Goal: Task Accomplishment & Management: Manage account settings

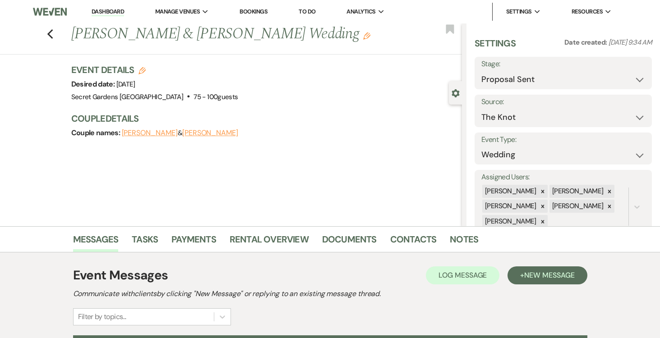
click at [108, 10] on link "Dashboard" at bounding box center [108, 12] width 32 height 9
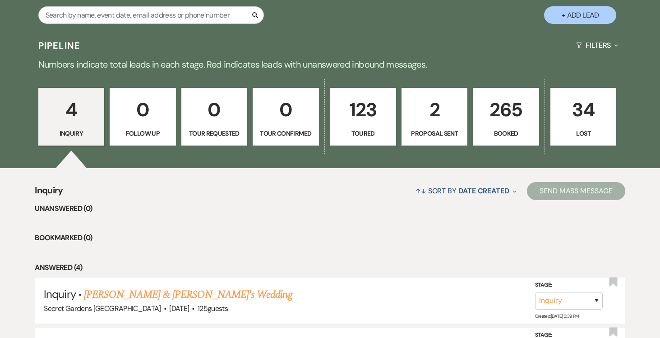
click at [432, 102] on p "2" at bounding box center [434, 110] width 54 height 30
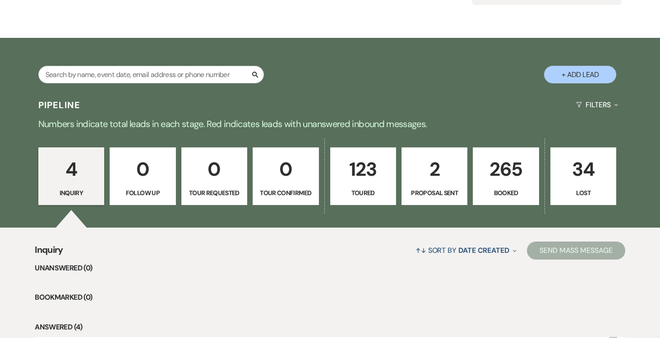
select select "6"
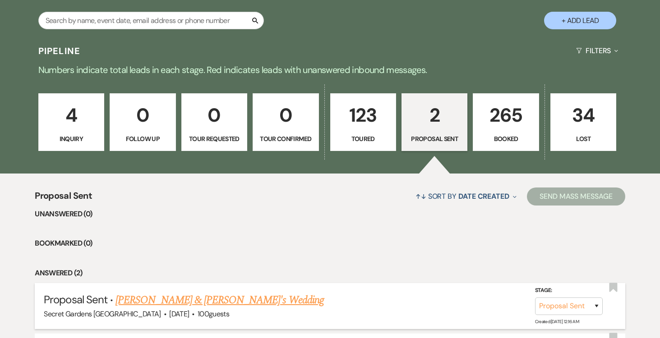
scroll to position [289, 0]
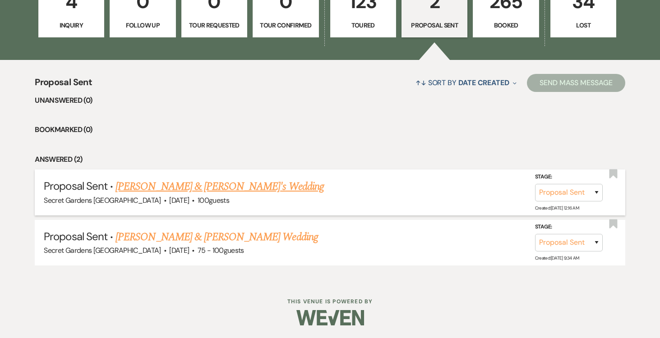
click at [237, 189] on link "[PERSON_NAME] & [PERSON_NAME]'s Wedding" at bounding box center [219, 187] width 208 height 16
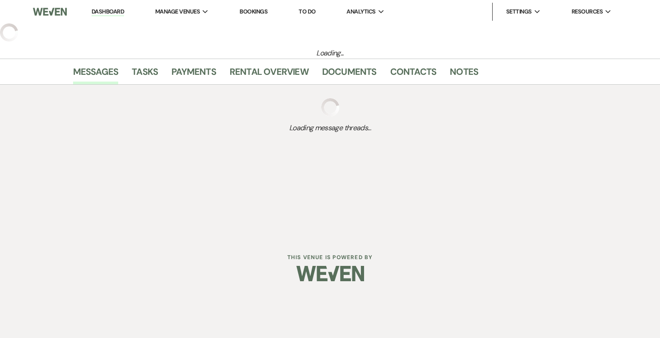
select select "6"
select select "20"
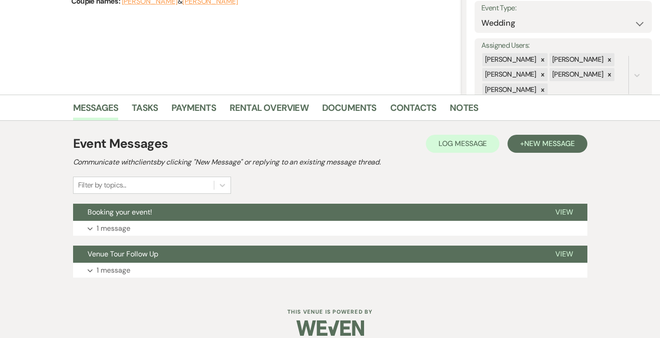
scroll to position [143, 0]
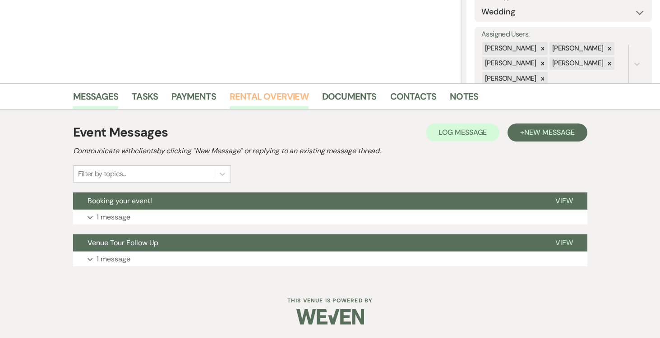
click at [268, 93] on link "Rental Overview" at bounding box center [269, 99] width 79 height 20
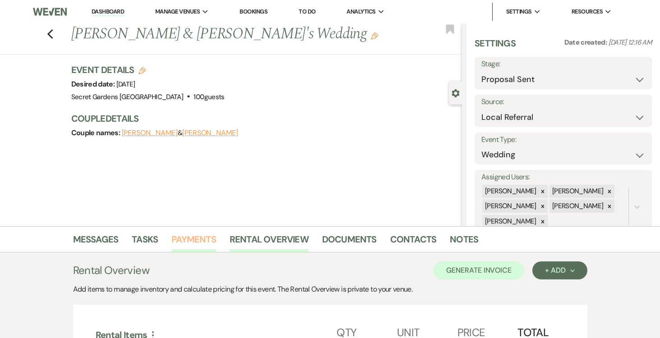
click at [189, 236] on link "Payments" at bounding box center [193, 242] width 45 height 20
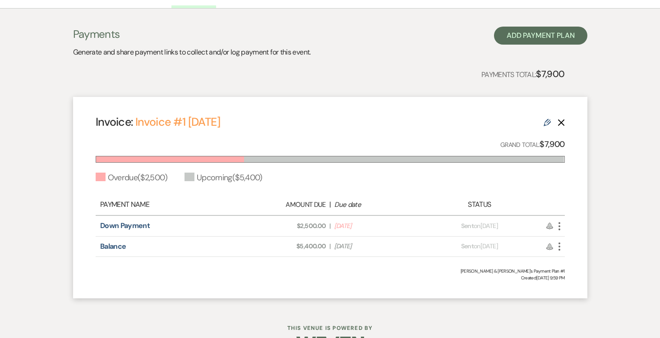
scroll to position [243, 0]
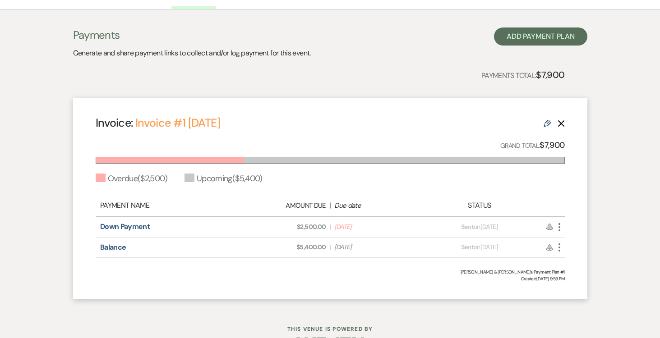
click at [560, 125] on icon "Delete" at bounding box center [561, 123] width 7 height 7
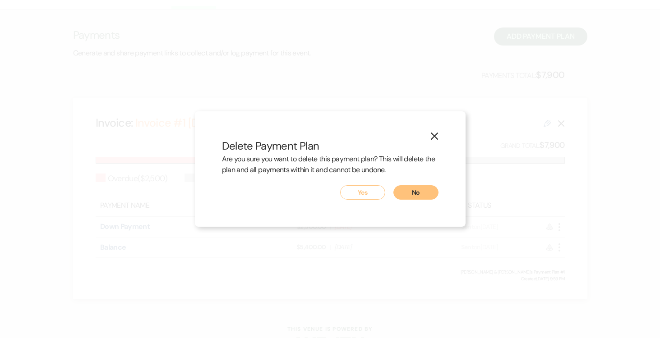
click at [433, 134] on icon "X" at bounding box center [434, 136] width 8 height 8
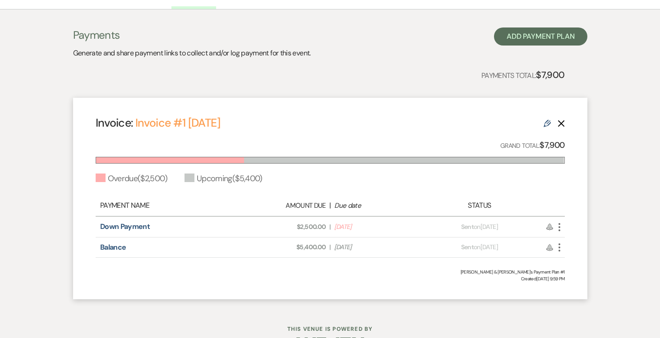
click at [561, 121] on icon "Delete" at bounding box center [561, 123] width 7 height 7
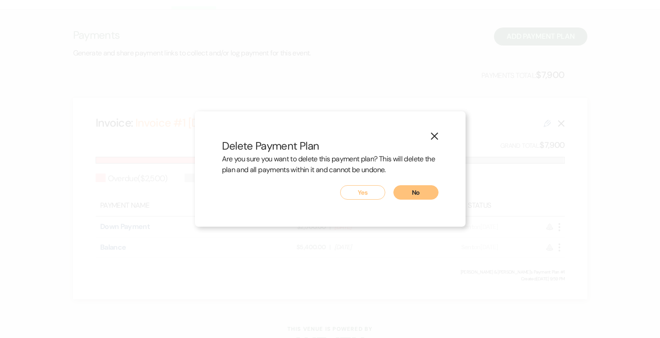
click at [369, 194] on button "Yes" at bounding box center [362, 192] width 45 height 14
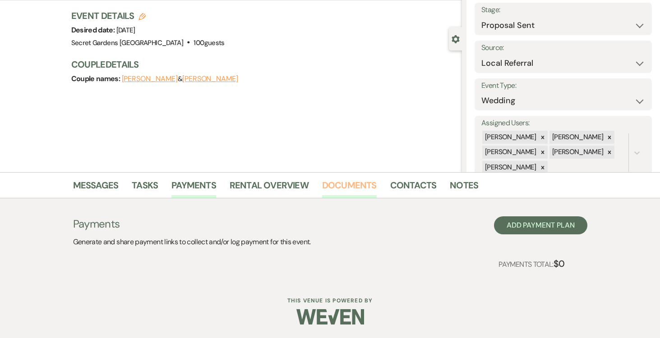
scroll to position [54, 0]
click at [279, 187] on link "Rental Overview" at bounding box center [269, 188] width 79 height 20
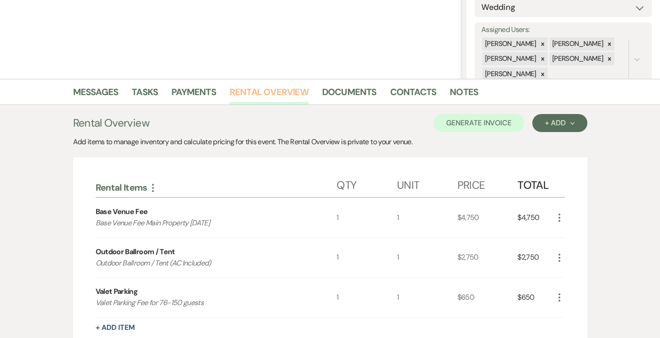
scroll to position [130, 0]
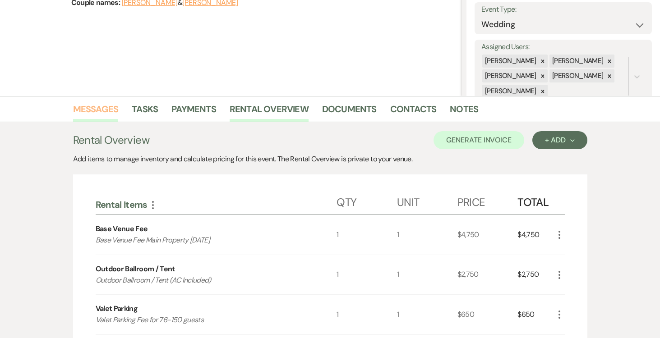
click at [101, 107] on link "Messages" at bounding box center [96, 112] width 46 height 20
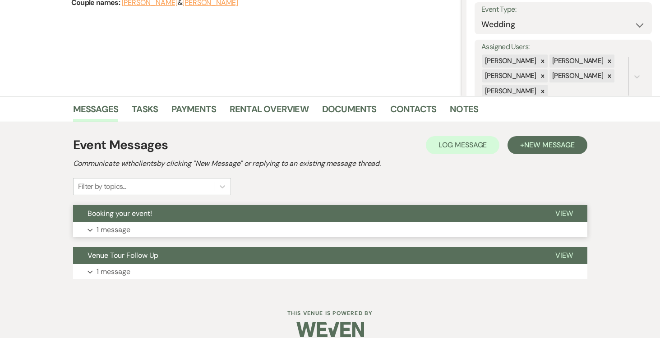
click at [566, 212] on span "View" at bounding box center [564, 213] width 18 height 9
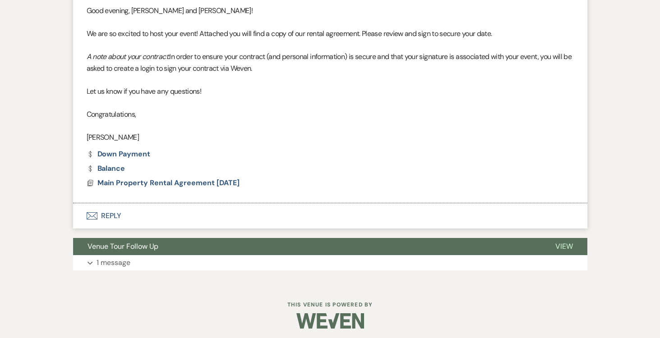
scroll to position [397, 0]
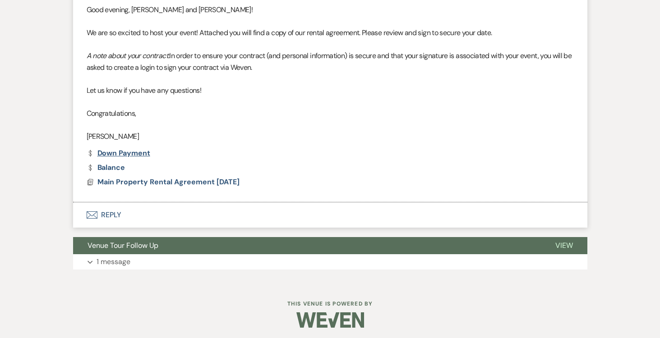
click at [127, 151] on link "Dollar Payment Down Payment" at bounding box center [119, 153] width 64 height 7
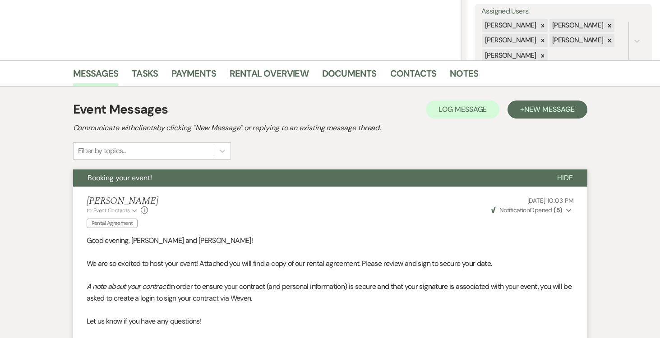
scroll to position [92, 0]
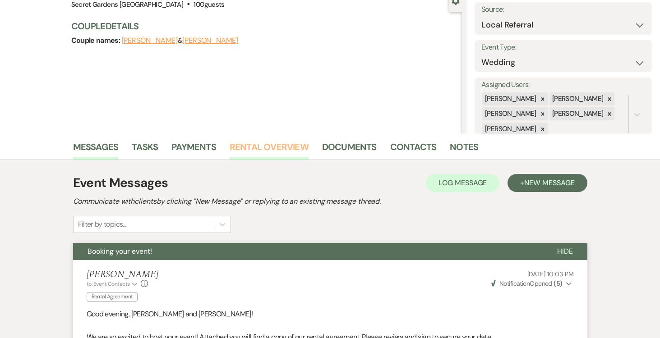
click at [268, 146] on link "Rental Overview" at bounding box center [269, 150] width 79 height 20
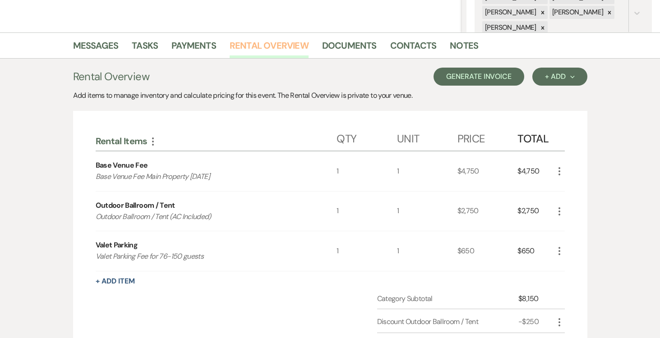
scroll to position [183, 0]
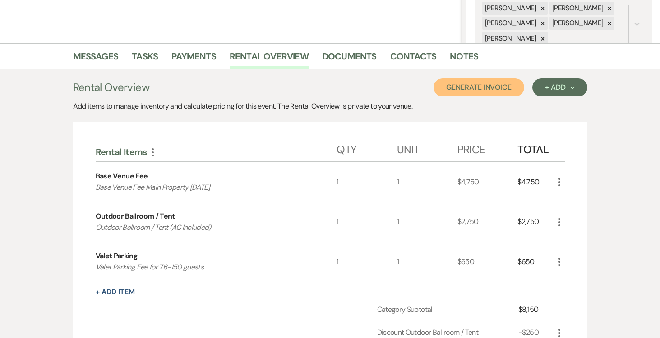
click at [470, 87] on button "Generate Invoice" at bounding box center [479, 88] width 91 height 18
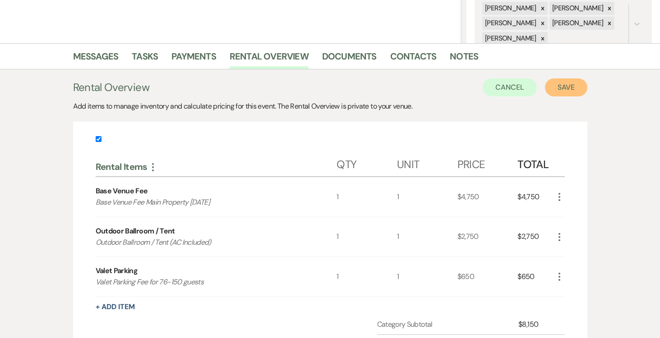
click at [579, 88] on button "Save" at bounding box center [566, 88] width 42 height 18
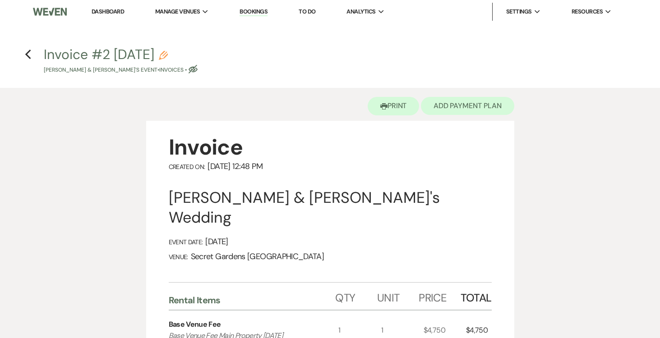
scroll to position [1, 0]
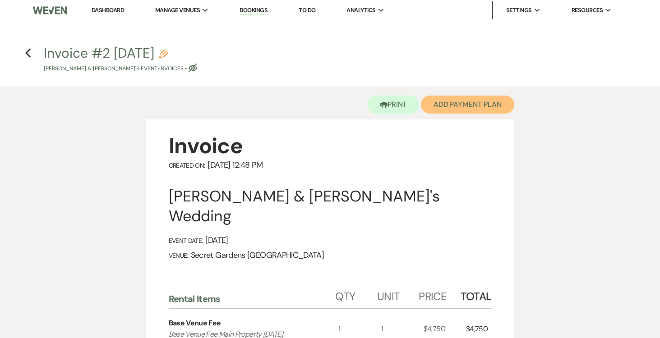
click at [475, 104] on button "Add Payment Plan" at bounding box center [467, 105] width 93 height 18
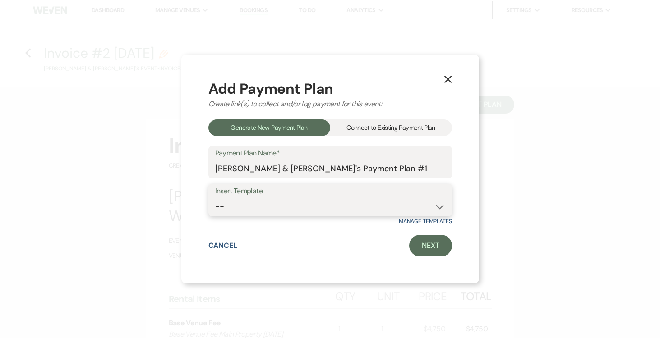
click at [437, 212] on select "-- Test Standard Payment Plan Balance Security Early Access Bridal Suite" at bounding box center [330, 207] width 230 height 18
select select "424"
click at [215, 198] on select "-- Test Standard Payment Plan Balance Security Early Access Bridal Suite" at bounding box center [330, 207] width 230 height 18
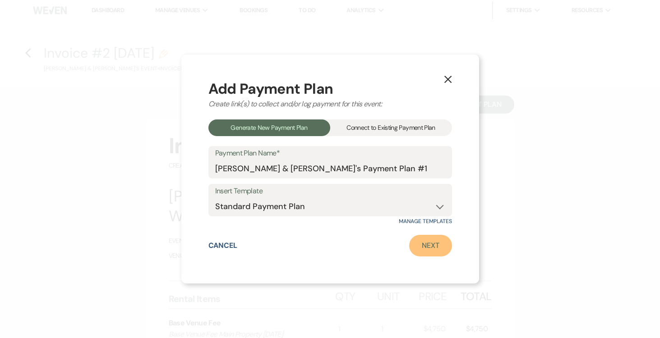
click at [425, 239] on link "Next" at bounding box center [430, 246] width 43 height 22
select select "27604"
select select "2"
select select "percentage"
select select "true"
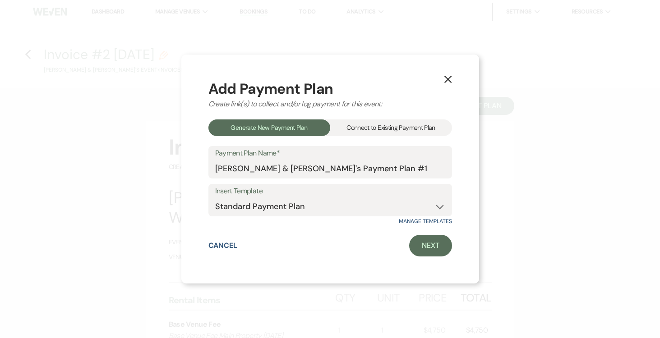
select select "2"
select select "percentage"
select select "true"
select select "client"
select select "weeks"
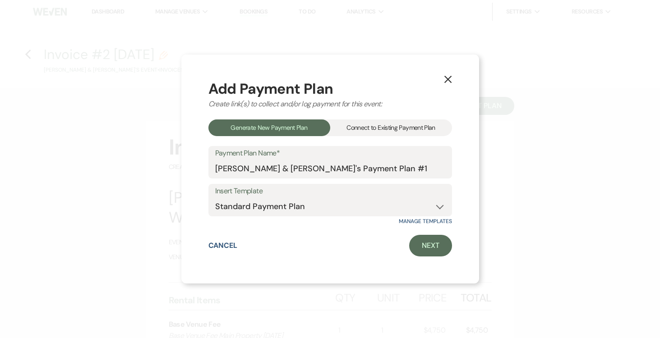
select select "client"
select select "weekly"
select select "days"
select select "afterDueDate"
select select "complete"
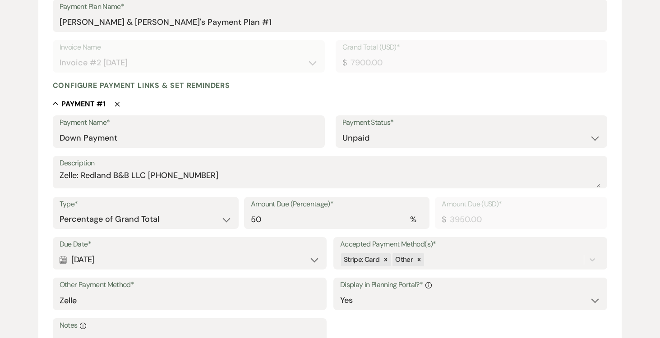
scroll to position [160, 0]
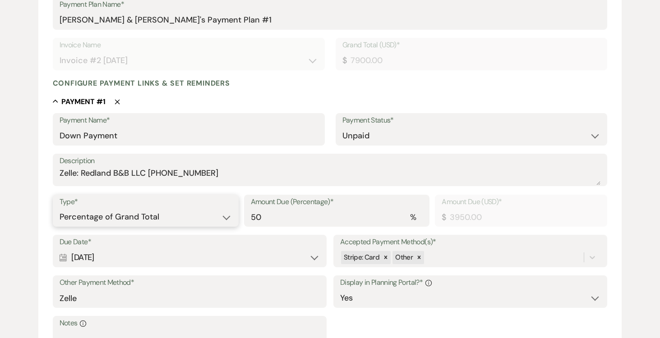
click at [224, 219] on select "Dollar Amount Percentage of Grand Total" at bounding box center [146, 217] width 172 height 18
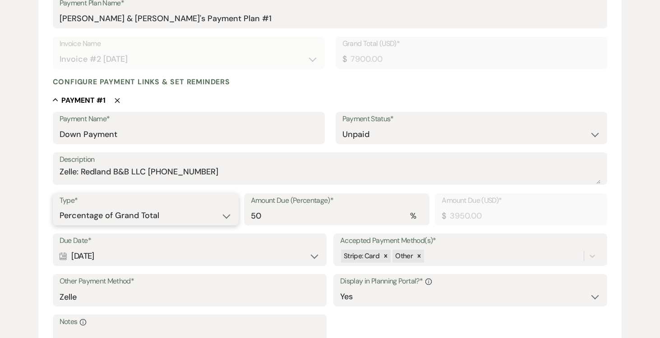
select select "flat"
click at [60, 207] on select "Dollar Amount Percentage of Grand Total" at bounding box center [146, 216] width 172 height 18
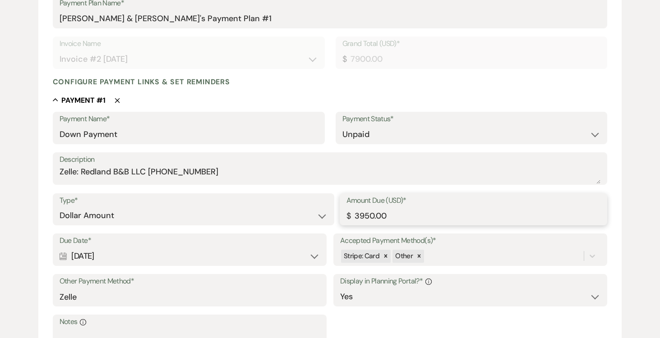
click at [432, 209] on input "3950.00" at bounding box center [473, 216] width 254 height 18
click at [396, 217] on input "3950.00" at bounding box center [473, 216] width 254 height 18
type input "3"
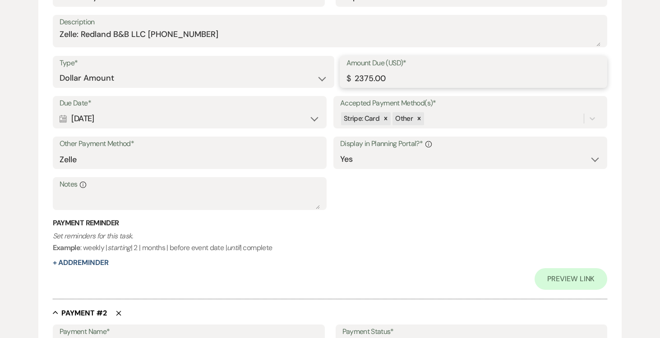
scroll to position [318, 0]
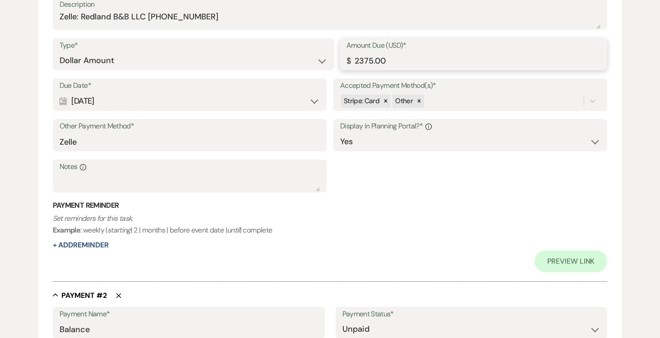
type input "2375.00"
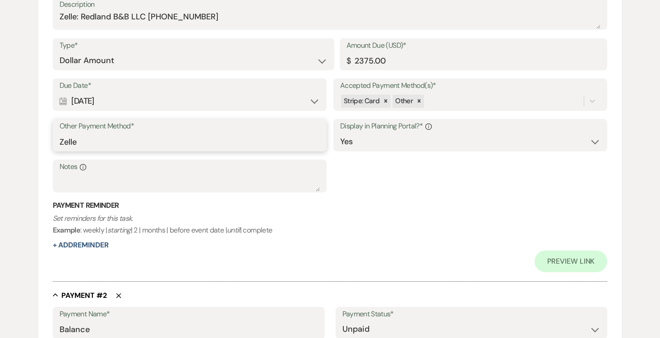
click at [174, 142] on input "Zelle" at bounding box center [190, 142] width 260 height 18
type input "Z"
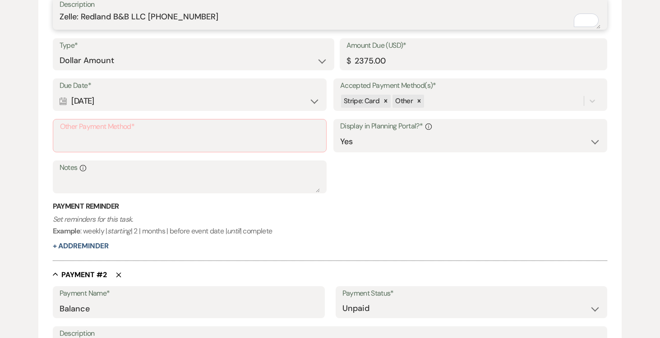
drag, startPoint x: 97, startPoint y: 19, endPoint x: 189, endPoint y: 18, distance: 91.1
click at [209, 22] on textarea "Zelle: Redland B&B LLC (305)458-0415" at bounding box center [330, 20] width 541 height 18
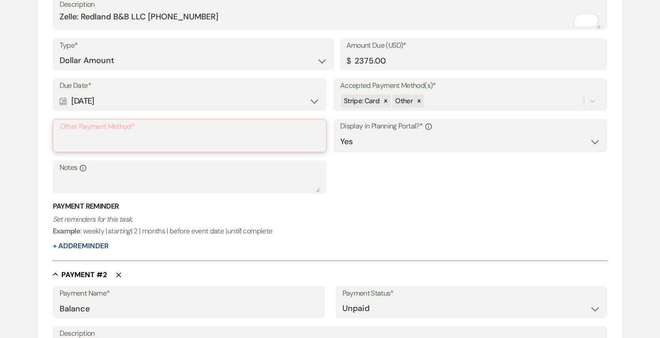
click at [126, 137] on input "Other Payment Method*" at bounding box center [189, 143] width 259 height 18
paste input "Zelle: Redland B&B LLC (305)458-0415"
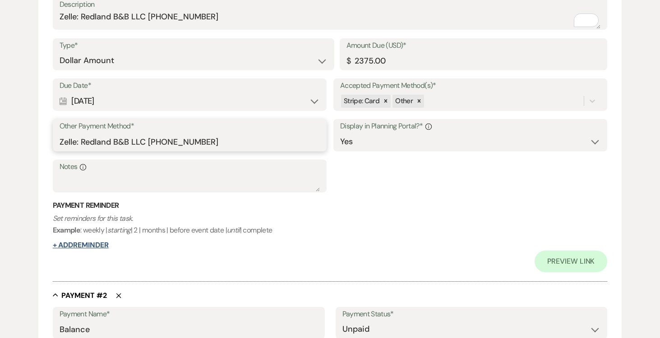
type input "Zelle: Redland B&B LLC (305)458-0415"
click at [94, 247] on button "+ Add Reminder" at bounding box center [81, 245] width 56 height 7
select select "client"
select select "days"
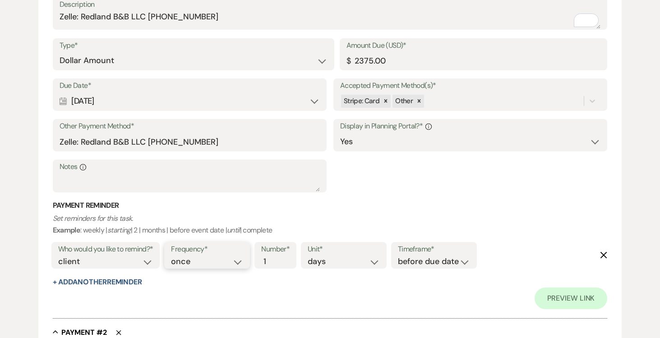
click at [239, 261] on select "once daily weekly monthly" at bounding box center [207, 262] width 72 height 12
select select "daily"
click at [173, 256] on select "once daily weekly monthly" at bounding box center [207, 262] width 72 height 12
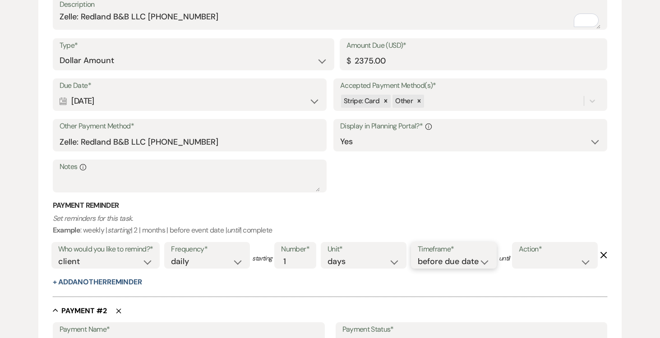
click at [487, 262] on select "before due date after due date on due date on custom date" at bounding box center [454, 262] width 72 height 12
select select "afterDueDate"
click at [420, 256] on select "before due date after due date on due date on custom date" at bounding box center [454, 262] width 72 height 12
click at [519, 268] on select "complete due date custom date" at bounding box center [555, 262] width 72 height 12
select select "complete"
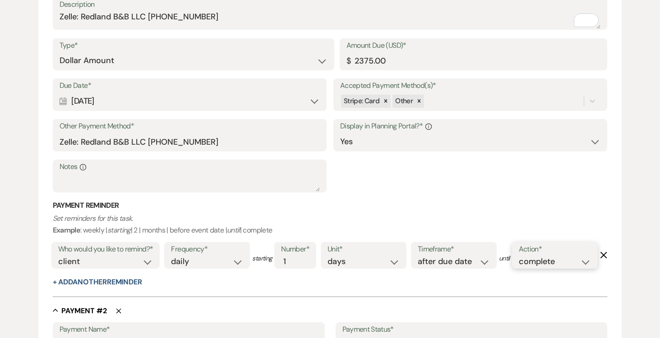
click at [519, 268] on select "complete due date custom date" at bounding box center [555, 262] width 72 height 12
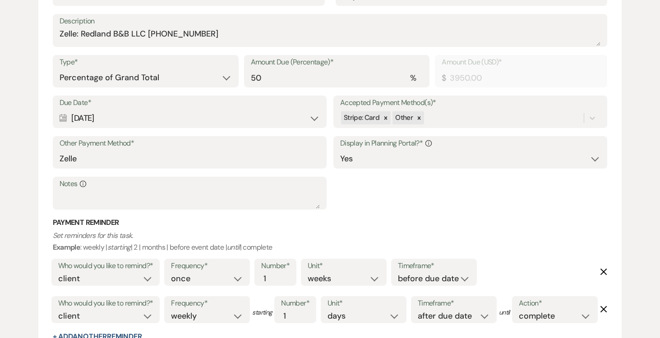
scroll to position [689, 0]
click at [176, 167] on input "Zelle" at bounding box center [190, 158] width 260 height 18
type input "Z"
paste input "Zelle: Redland B&B LLC (305)458-0415"
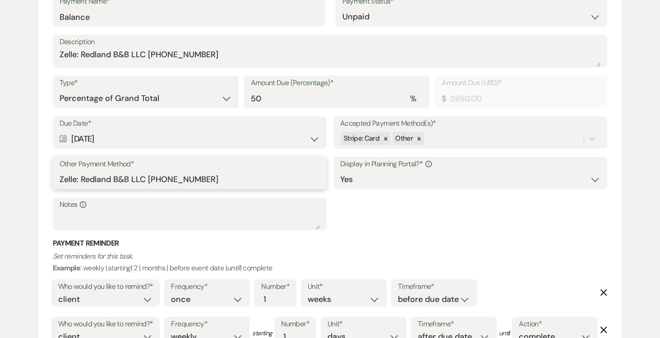
scroll to position [689, 0]
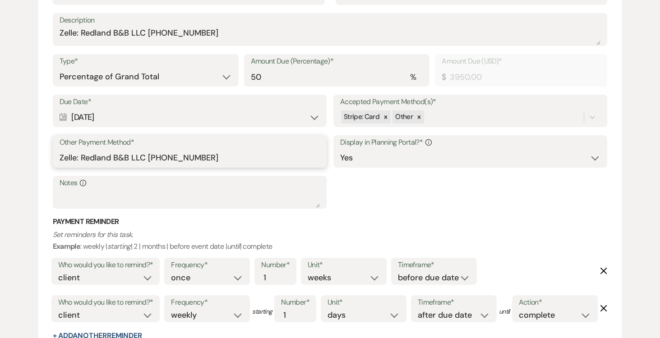
type input "Zelle: Redland B&B LLC (305)458-0415"
click at [228, 86] on select "Dollar Amount Percentage of Grand Total" at bounding box center [146, 77] width 172 height 18
select select "flat"
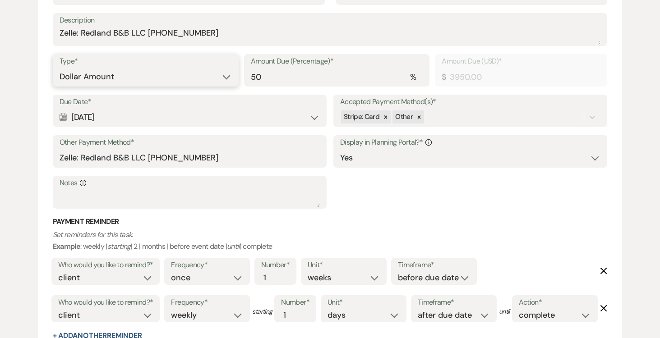
click at [60, 86] on select "Dollar Amount Percentage of Grand Total" at bounding box center [146, 77] width 172 height 18
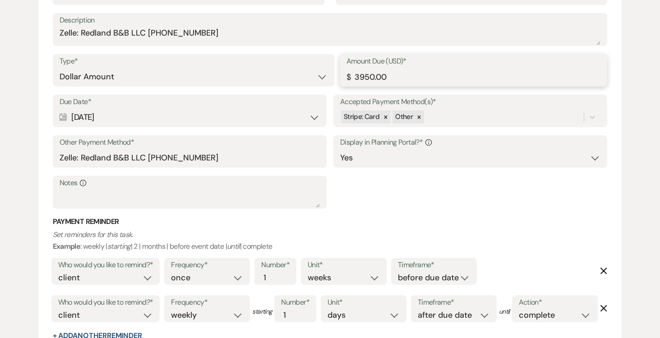
click at [413, 86] on input "3950.00" at bounding box center [473, 77] width 254 height 18
type input "3"
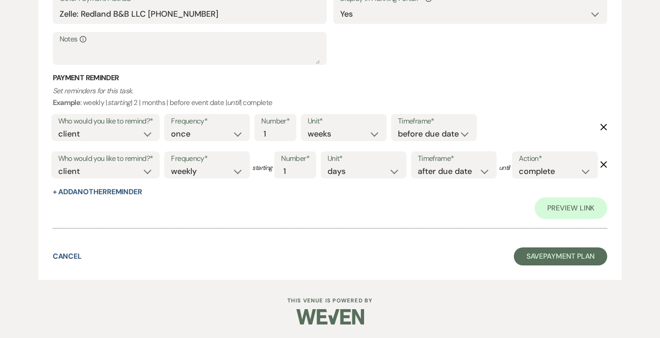
scroll to position [907, 0]
type input "5525.00"
click at [589, 257] on button "Save Payment Plan" at bounding box center [561, 257] width 94 height 18
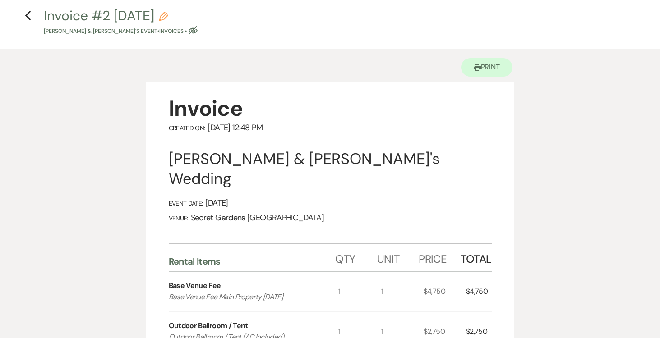
scroll to position [41, 0]
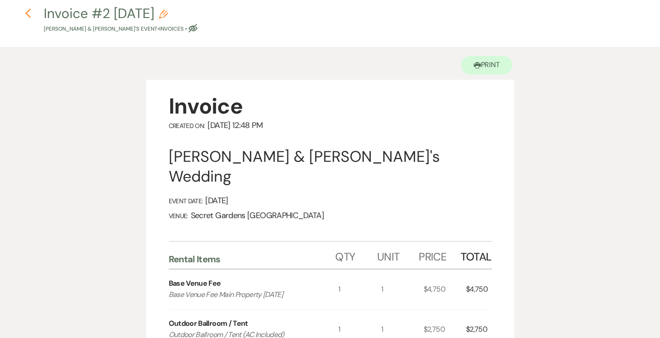
click at [28, 17] on icon "Previous" at bounding box center [28, 13] width 7 height 11
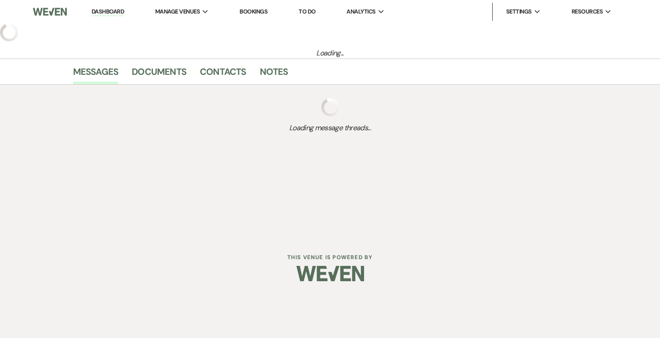
select select "6"
select select "20"
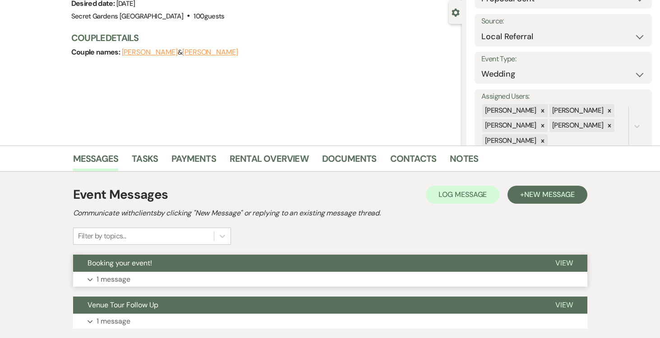
scroll to position [143, 0]
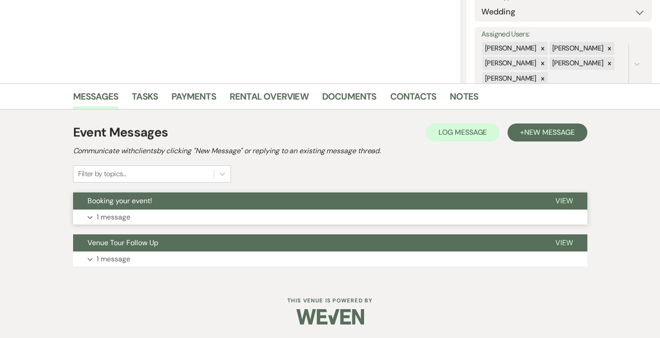
click at [564, 203] on span "View" at bounding box center [564, 200] width 18 height 9
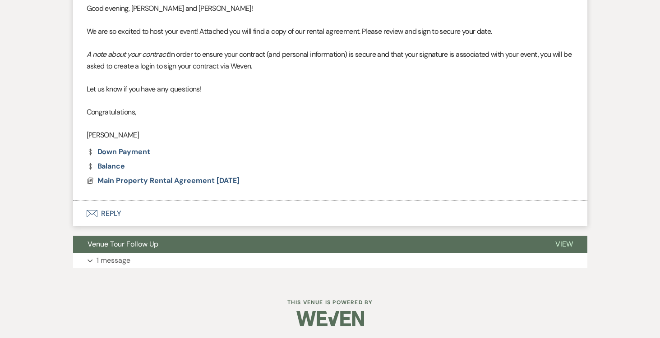
scroll to position [400, 0]
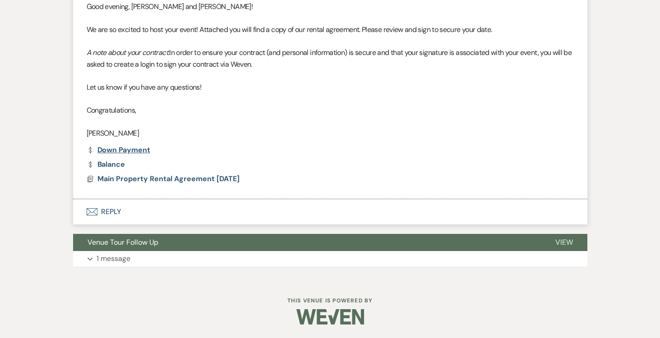
click at [111, 151] on link "Dollar Payment Down Payment" at bounding box center [119, 150] width 64 height 7
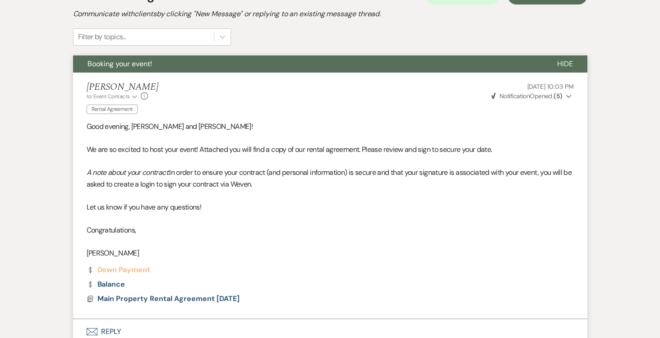
scroll to position [102, 0]
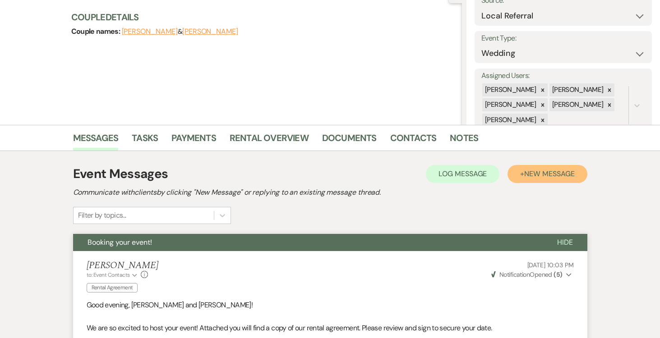
click at [559, 175] on span "New Message" at bounding box center [549, 173] width 50 height 9
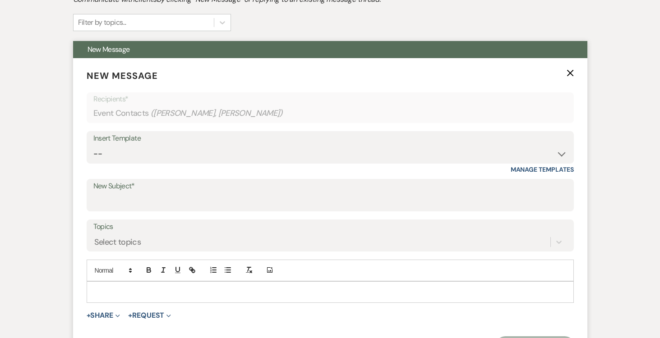
scroll to position [303, 0]
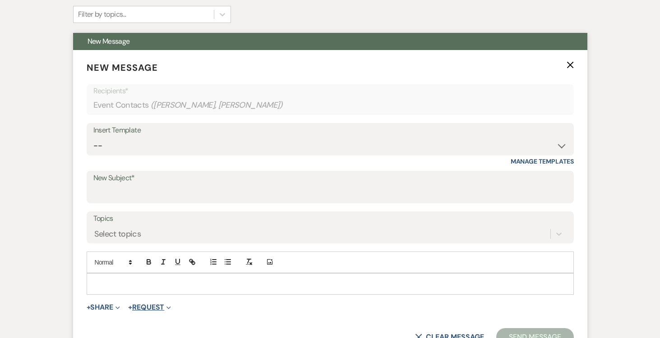
click at [158, 309] on button "+ Request Expand" at bounding box center [149, 307] width 43 height 7
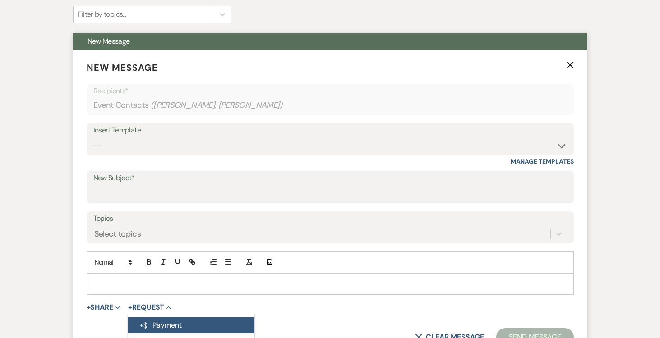
click at [165, 329] on button "Generate Payment Payment" at bounding box center [191, 326] width 126 height 16
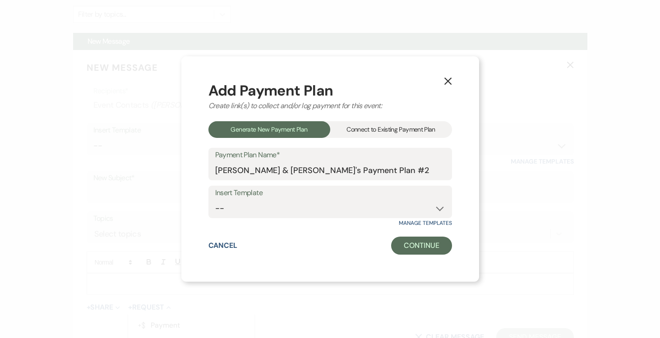
click at [375, 126] on div "Connect to Existing Payment Plan" at bounding box center [391, 129] width 122 height 17
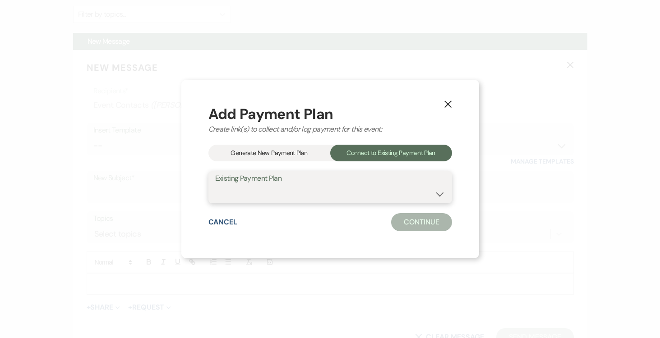
click at [441, 195] on select "[PERSON_NAME] & [PERSON_NAME]'s Payment Plan #1" at bounding box center [330, 194] width 230 height 18
select select "24833"
click at [215, 185] on select "[PERSON_NAME] & [PERSON_NAME]'s Payment Plan #1" at bounding box center [330, 194] width 230 height 18
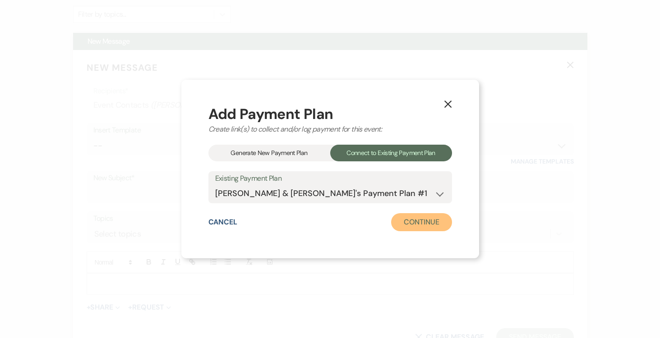
click at [440, 222] on button "Continue" at bounding box center [421, 222] width 60 height 18
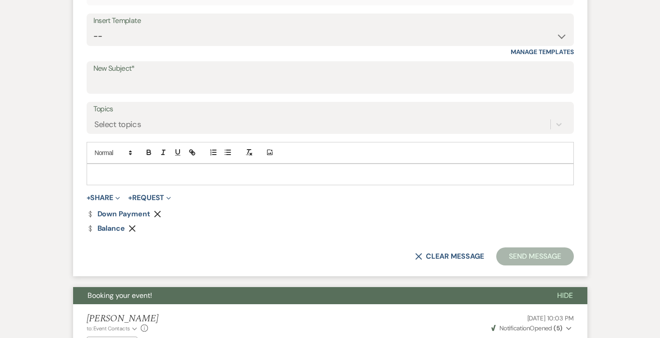
scroll to position [557, 0]
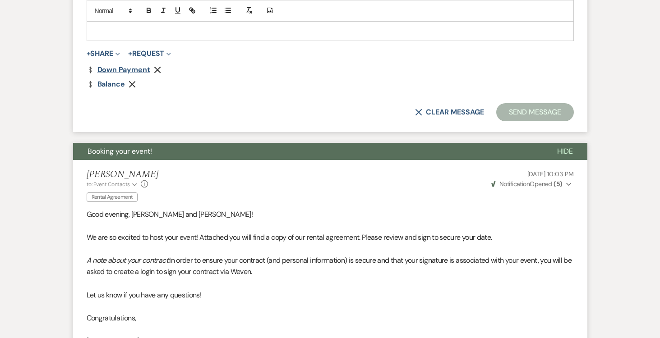
click at [124, 69] on link "Dollar Payment Down Payment" at bounding box center [119, 69] width 64 height 7
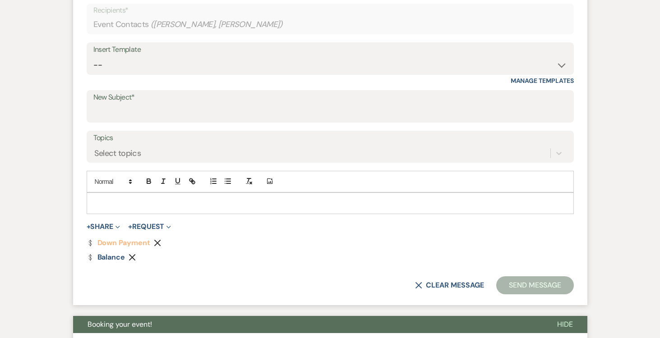
scroll to position [351, 0]
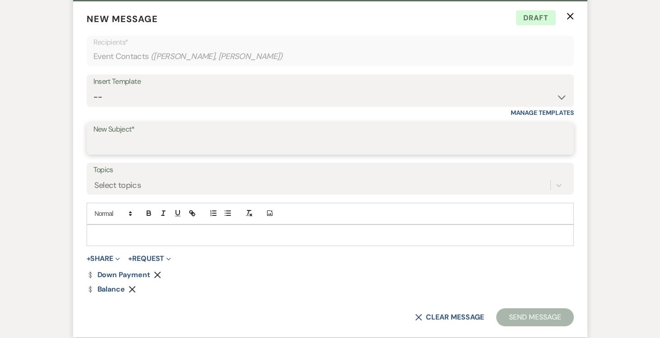
click at [249, 137] on input "New Subject*" at bounding box center [330, 145] width 474 height 18
type input "Updated Payment Schedule"
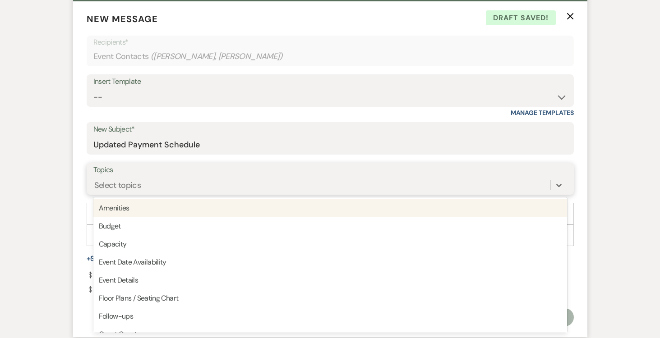
click at [157, 182] on div "Select topics" at bounding box center [321, 185] width 457 height 16
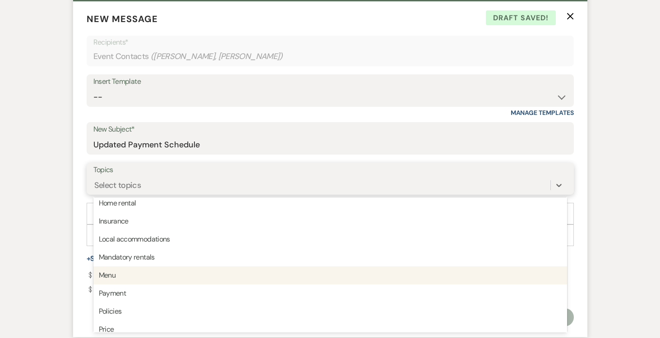
scroll to position [147, 0]
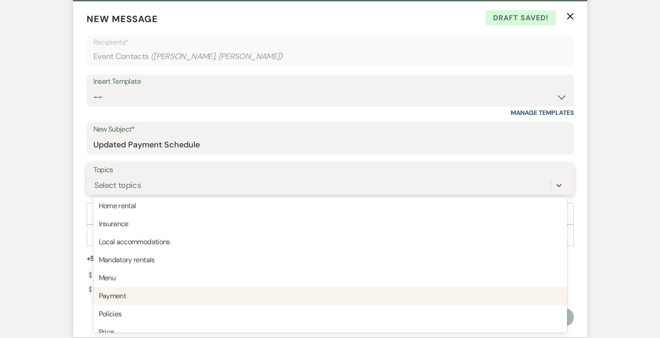
click at [203, 292] on div "Payment" at bounding box center [330, 296] width 474 height 18
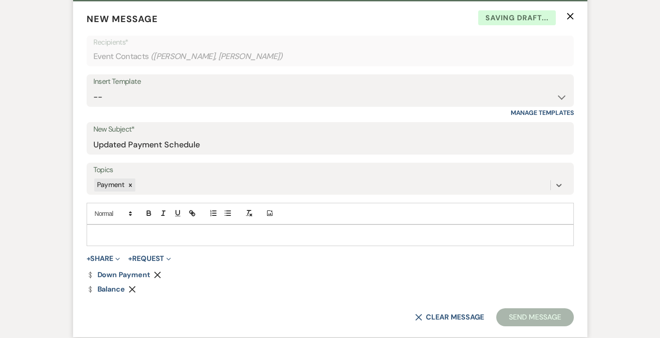
click at [163, 237] on p at bounding box center [330, 236] width 473 height 10
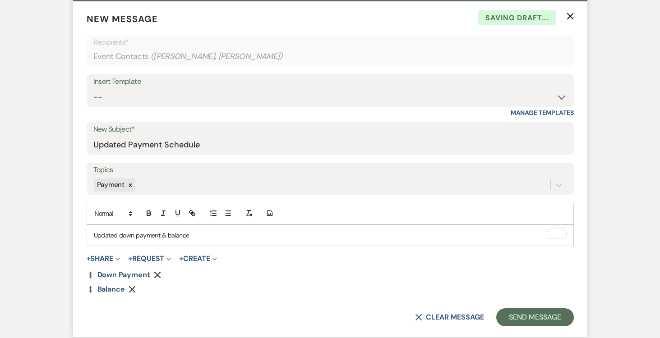
click at [195, 236] on p "Updated down payment & balance" at bounding box center [330, 236] width 473 height 10
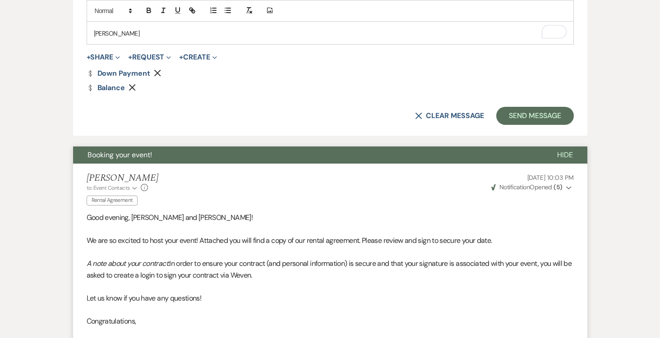
scroll to position [596, 0]
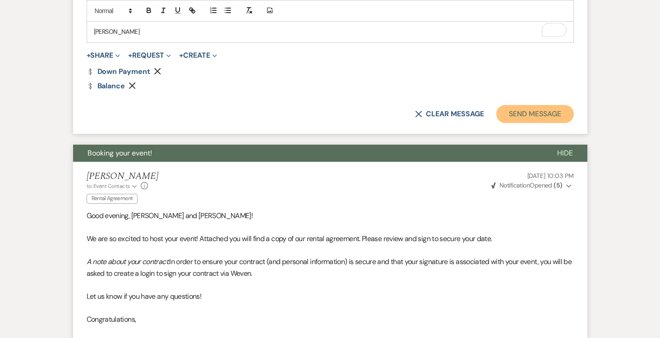
click at [543, 115] on button "Send Message" at bounding box center [534, 114] width 77 height 18
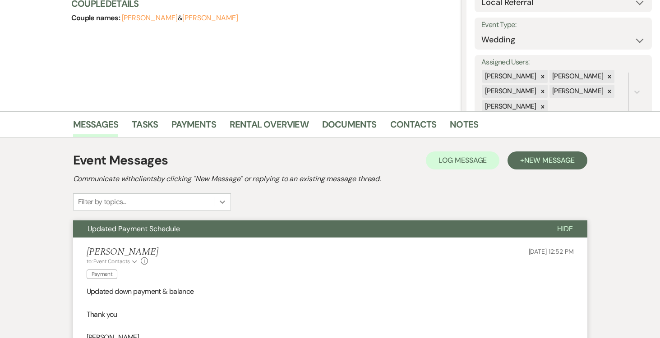
scroll to position [0, 0]
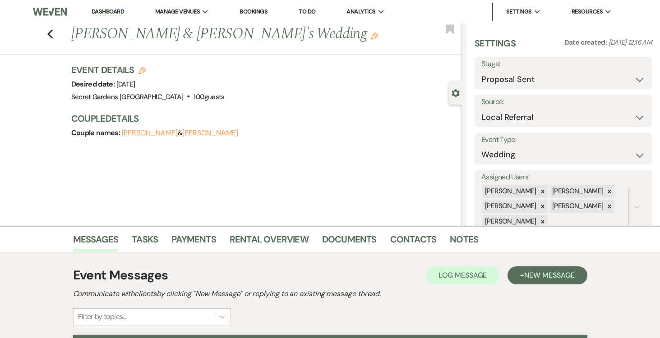
click at [109, 11] on link "Dashboard" at bounding box center [108, 12] width 32 height 9
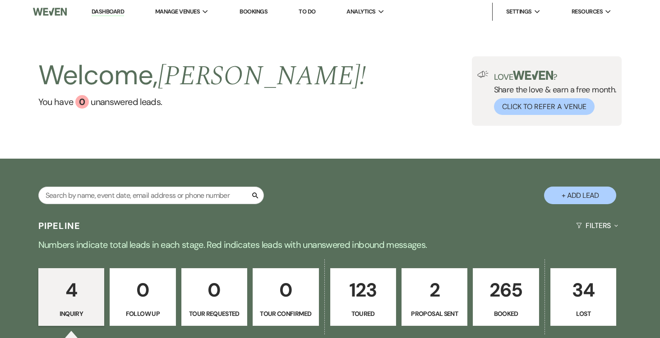
click at [507, 285] on p "265" at bounding box center [506, 290] width 54 height 30
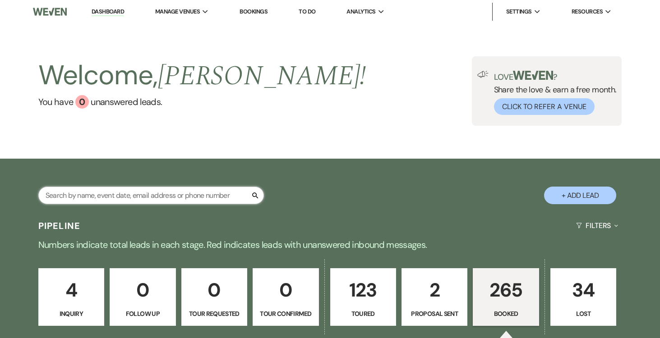
click at [204, 194] on input "text" at bounding box center [151, 196] width 226 height 18
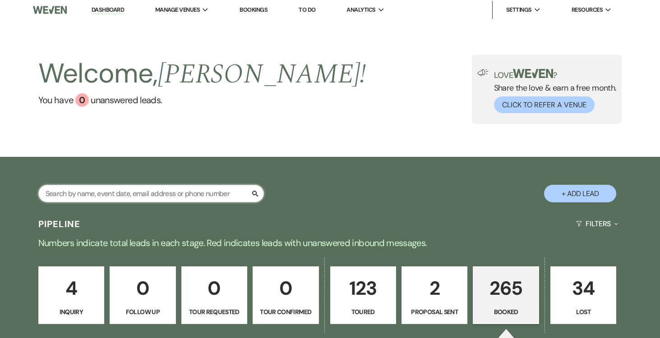
paste input "[PERSON_NAME]"
type input "[PERSON_NAME]"
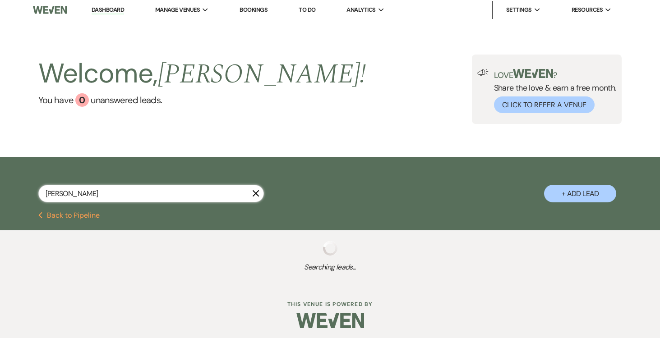
select select "5"
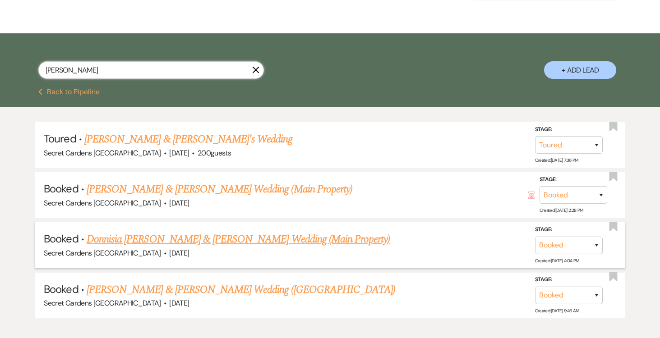
scroll to position [131, 0]
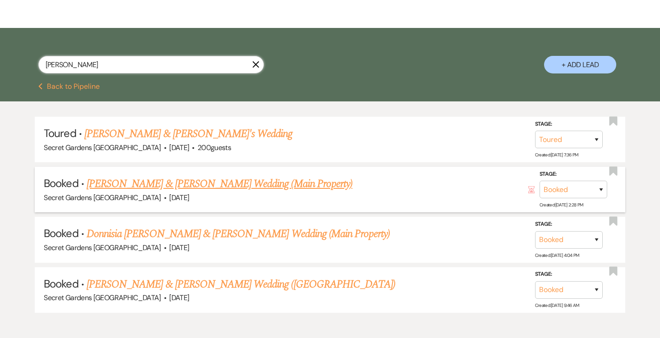
type input "[PERSON_NAME]"
click at [254, 184] on link "[PERSON_NAME] & [PERSON_NAME] Wedding (Main Property)" at bounding box center [220, 184] width 266 height 16
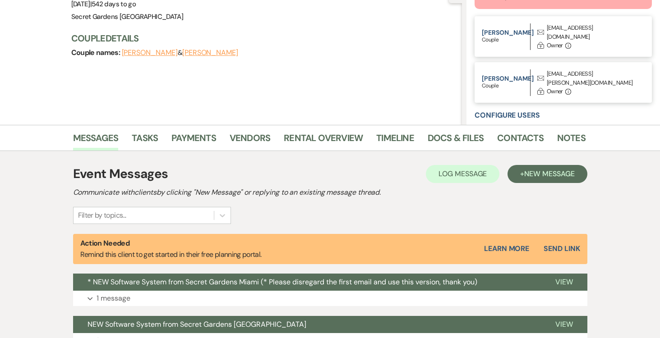
scroll to position [104, 0]
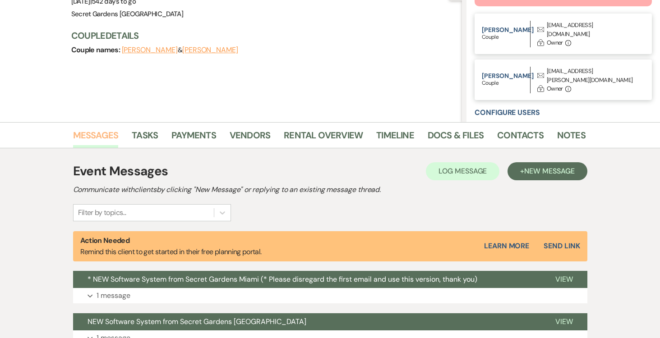
click at [103, 135] on link "Messages" at bounding box center [96, 138] width 46 height 20
click at [566, 245] on button "Send Link" at bounding box center [562, 246] width 36 height 7
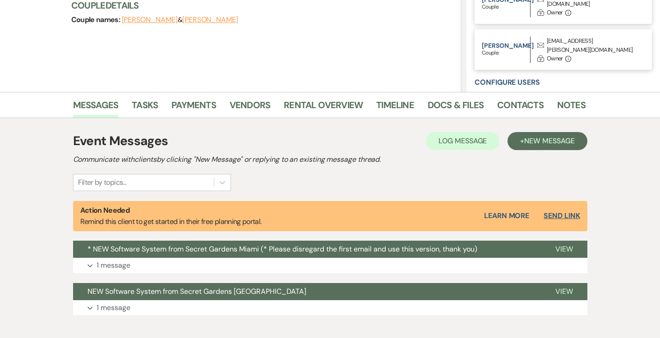
select select "14"
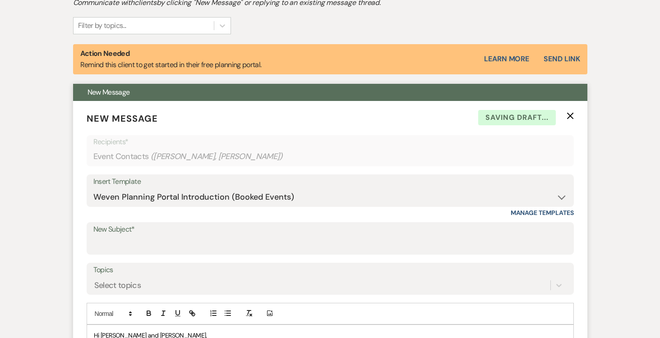
scroll to position [345, 0]
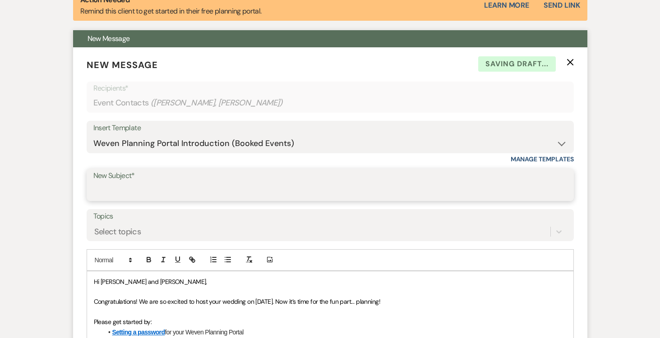
click at [135, 186] on input "New Subject*" at bounding box center [330, 192] width 474 height 18
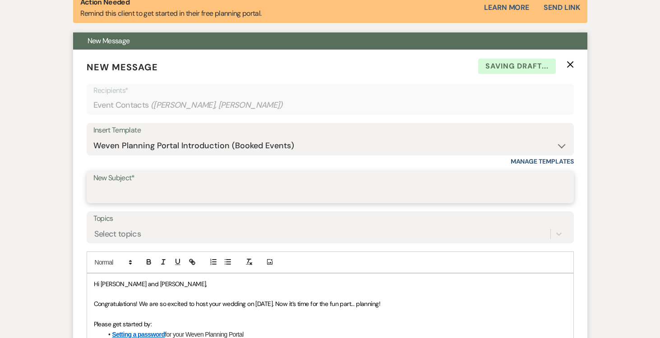
scroll to position [342, 0]
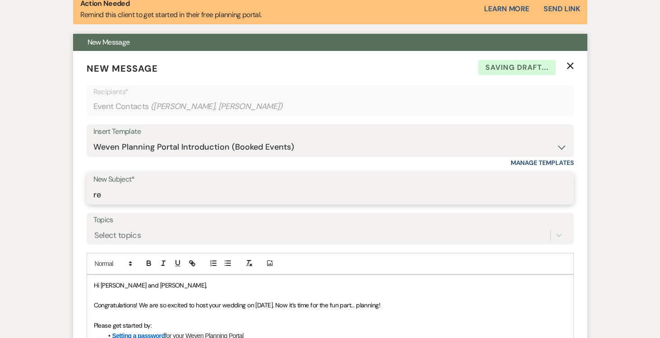
type input "r"
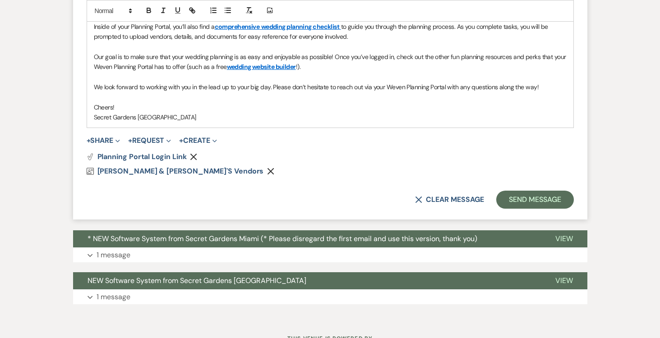
scroll to position [739, 0]
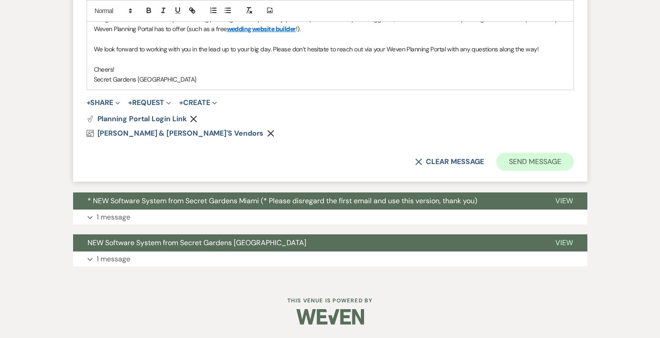
type input "Reminder - please register"
click at [550, 158] on button "Send Message" at bounding box center [534, 162] width 77 height 18
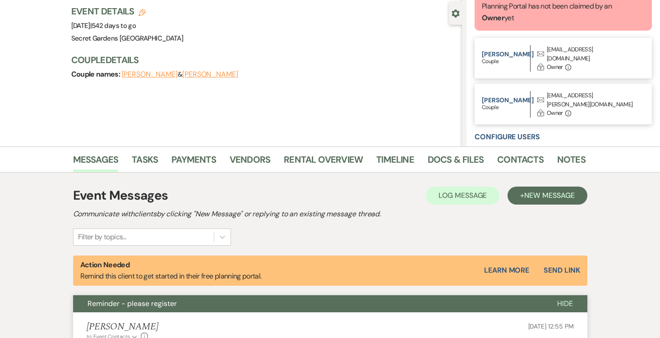
scroll to position [0, 0]
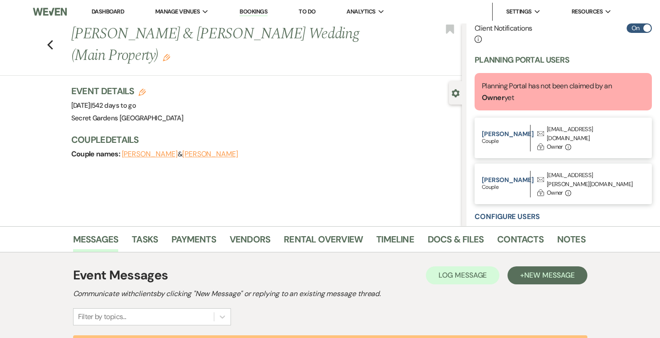
drag, startPoint x: 106, startPoint y: 10, endPoint x: 103, endPoint y: 20, distance: 10.2
click at [106, 10] on link "Dashboard" at bounding box center [108, 12] width 32 height 8
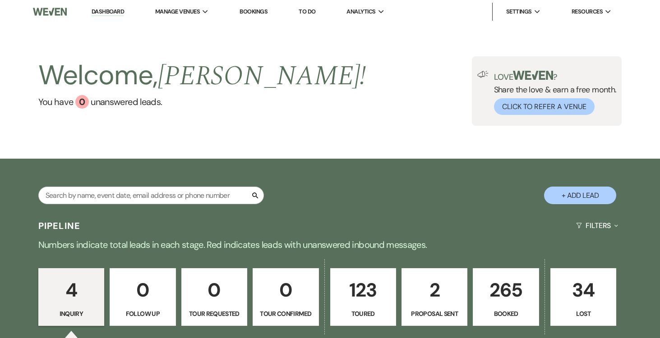
click at [490, 288] on p "265" at bounding box center [506, 290] width 54 height 30
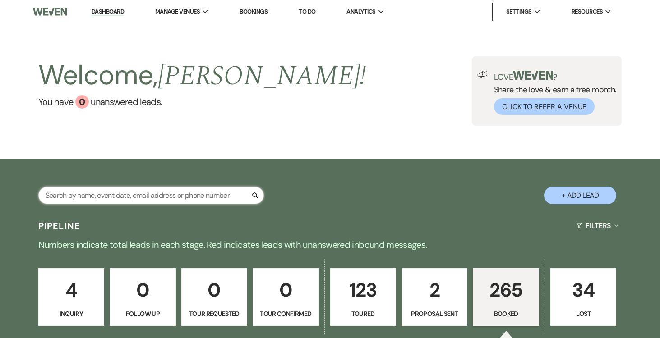
click at [193, 196] on input "text" at bounding box center [151, 196] width 226 height 18
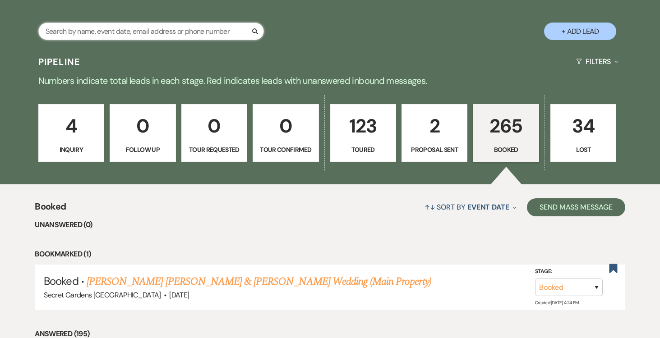
scroll to position [161, 0]
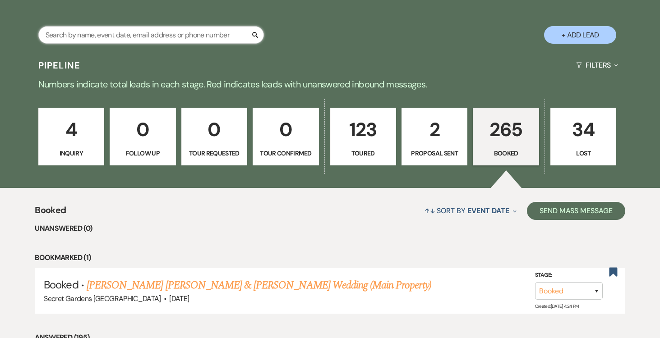
click at [193, 35] on input "text" at bounding box center [151, 35] width 226 height 18
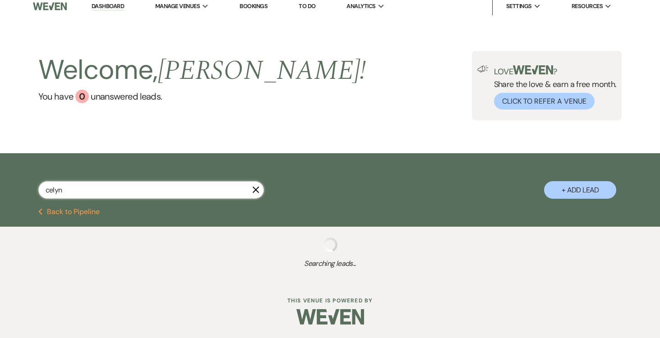
scroll to position [78, 0]
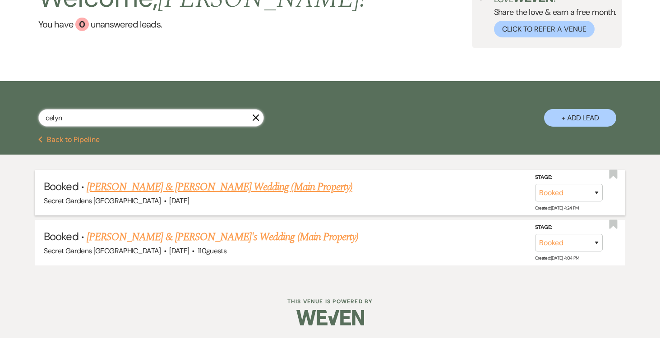
type input "celyn"
click at [304, 189] on link "[PERSON_NAME] & [PERSON_NAME] Wedding (Main Property)" at bounding box center [220, 187] width 266 height 16
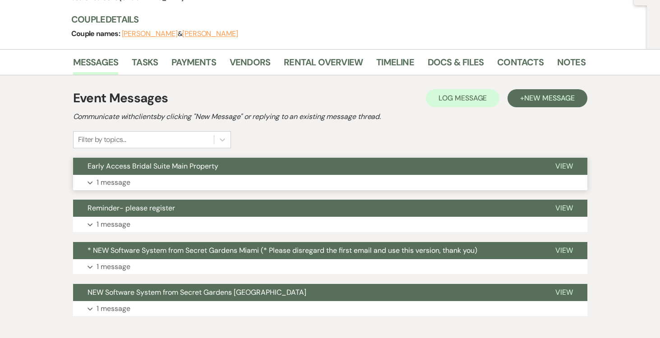
scroll to position [111, 0]
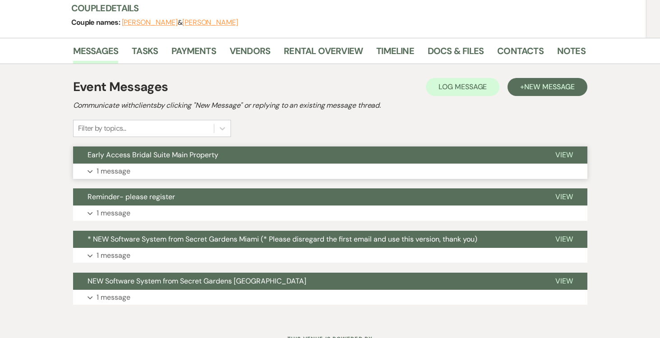
click at [561, 150] on span "View" at bounding box center [564, 154] width 18 height 9
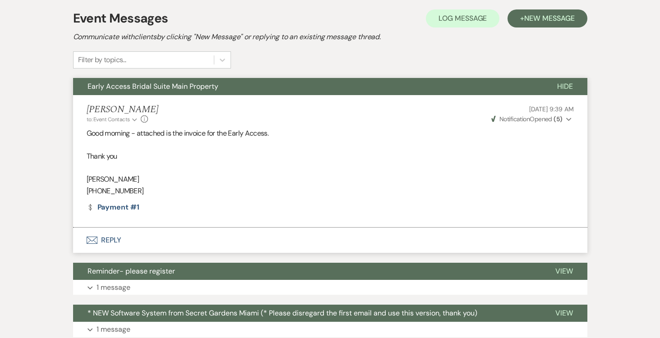
scroll to position [181, 0]
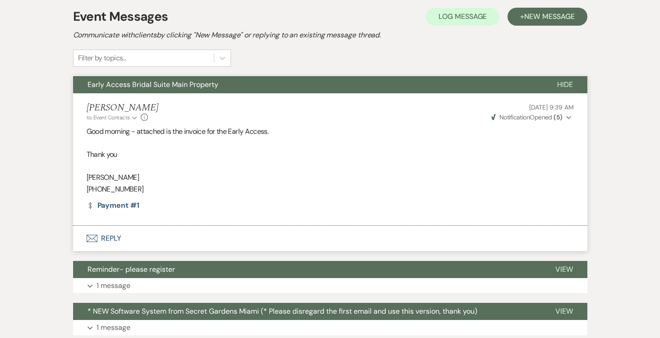
click at [109, 235] on button "Envelope Reply" at bounding box center [330, 238] width 514 height 25
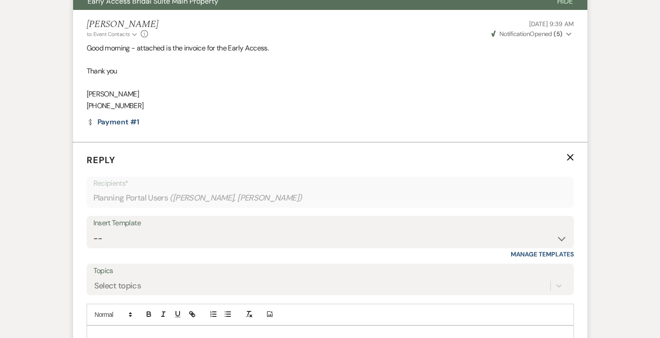
scroll to position [243, 0]
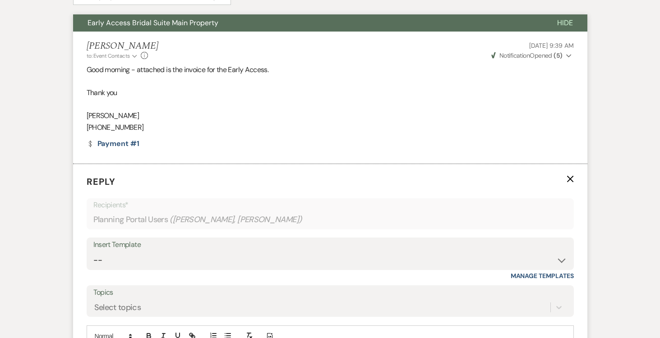
click at [571, 19] on span "Hide" at bounding box center [565, 22] width 16 height 9
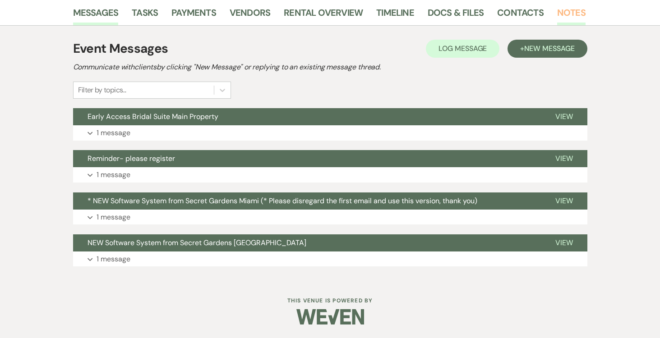
scroll to position [149, 0]
click at [566, 116] on span "View" at bounding box center [564, 116] width 18 height 9
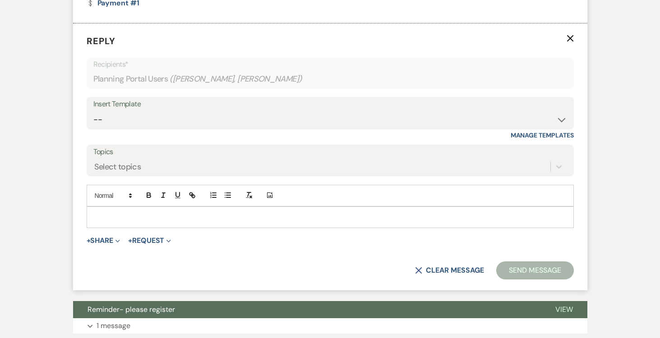
scroll to position [387, 0]
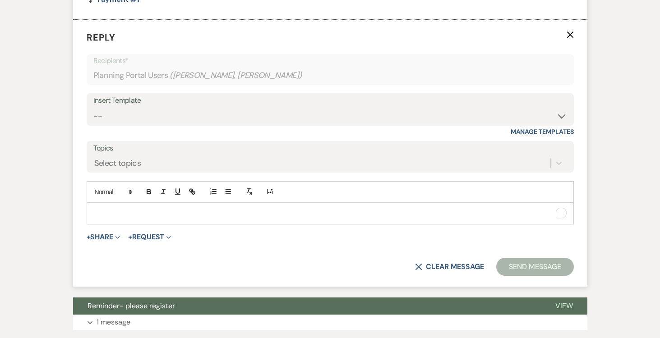
click at [157, 217] on p "To enrich screen reader interactions, please activate Accessibility in Grammarl…" at bounding box center [330, 214] width 473 height 10
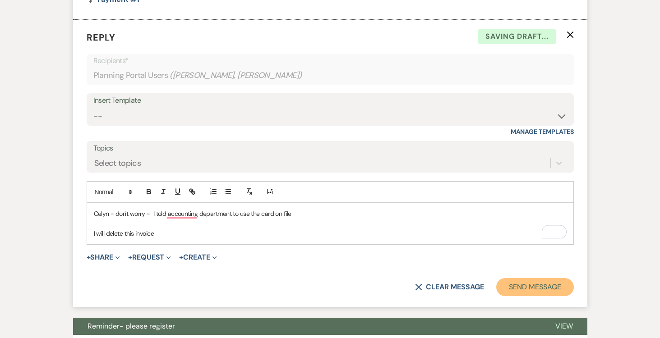
click at [518, 283] on button "Send Message" at bounding box center [534, 287] width 77 height 18
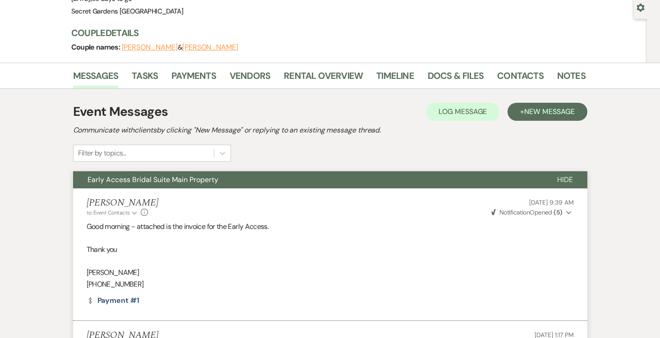
scroll to position [94, 0]
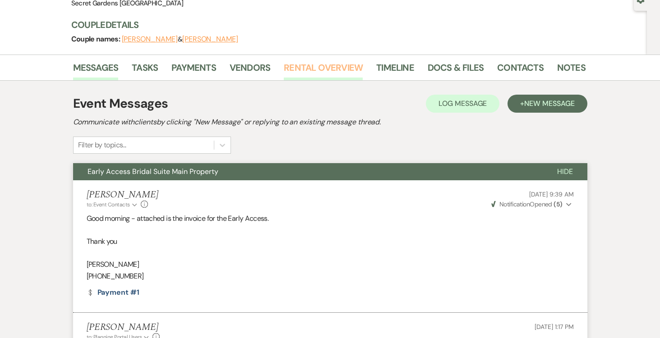
click at [319, 65] on link "Rental Overview" at bounding box center [323, 70] width 79 height 20
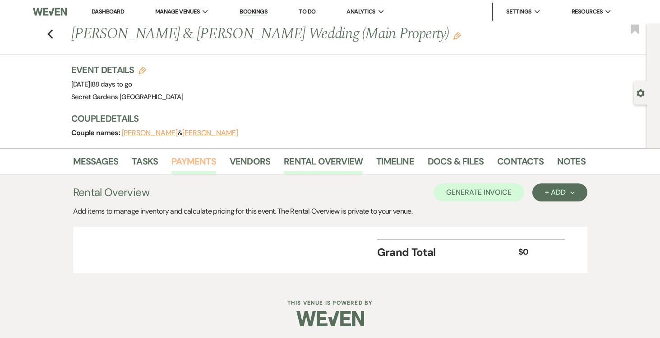
click at [200, 157] on link "Payments" at bounding box center [193, 164] width 45 height 20
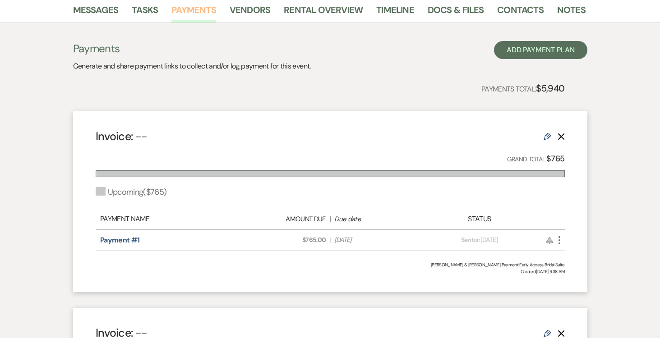
scroll to position [202, 0]
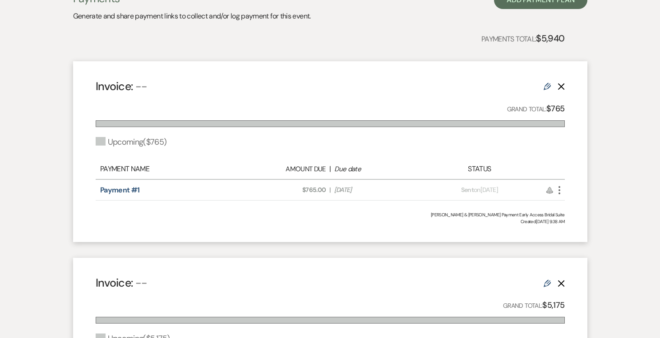
click at [562, 87] on icon "Delete" at bounding box center [561, 86] width 7 height 7
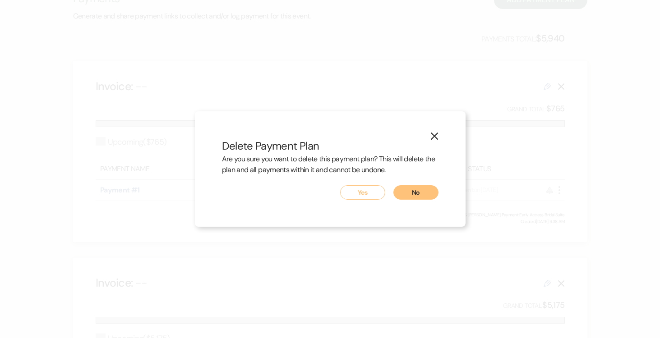
click at [367, 190] on button "Yes" at bounding box center [362, 192] width 45 height 14
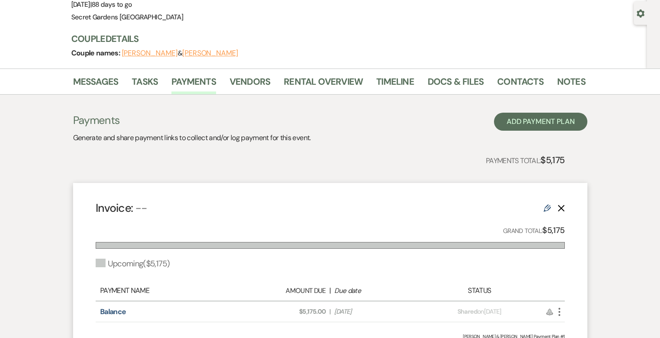
scroll to position [0, 0]
